Goal: Navigation & Orientation: Find specific page/section

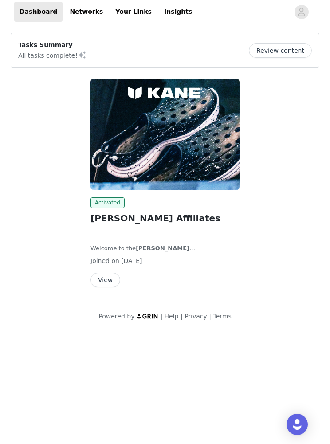
click at [110, 277] on button "View" at bounding box center [106, 280] width 30 height 14
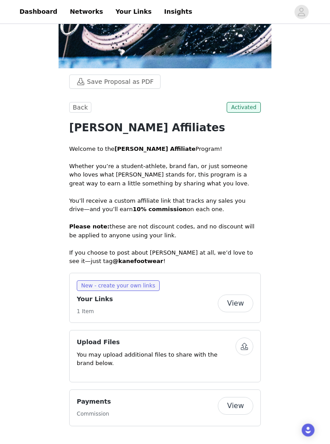
scroll to position [131, 0]
click at [237, 312] on button "View" at bounding box center [236, 304] width 36 height 18
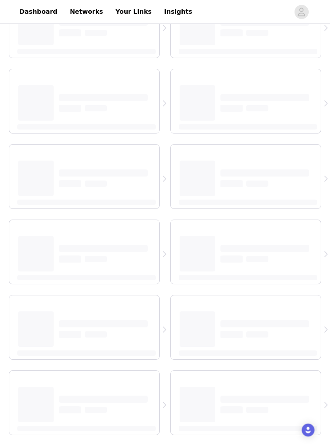
scroll to position [95, 0]
select select "12"
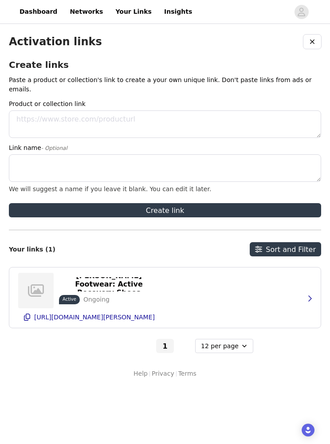
scroll to position [0, 0]
click at [37, 10] on link "Dashboard" at bounding box center [38, 12] width 48 height 20
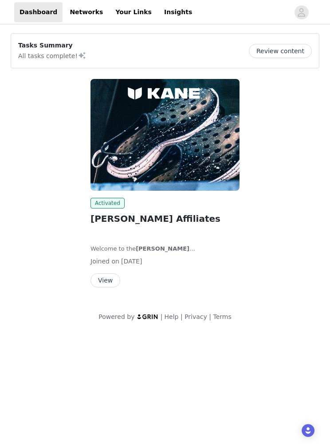
click at [172, 16] on link "Insights" at bounding box center [178, 12] width 39 height 20
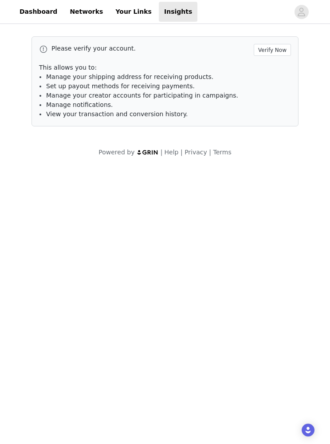
click at [24, 11] on link "Dashboard" at bounding box center [38, 12] width 48 height 20
